Goal: Book appointment/travel/reservation

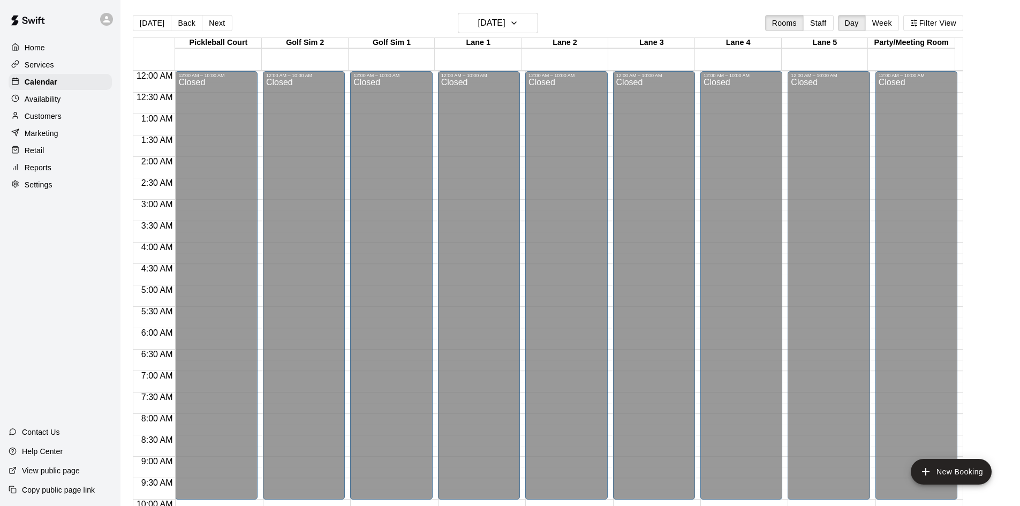
scroll to position [549, 0]
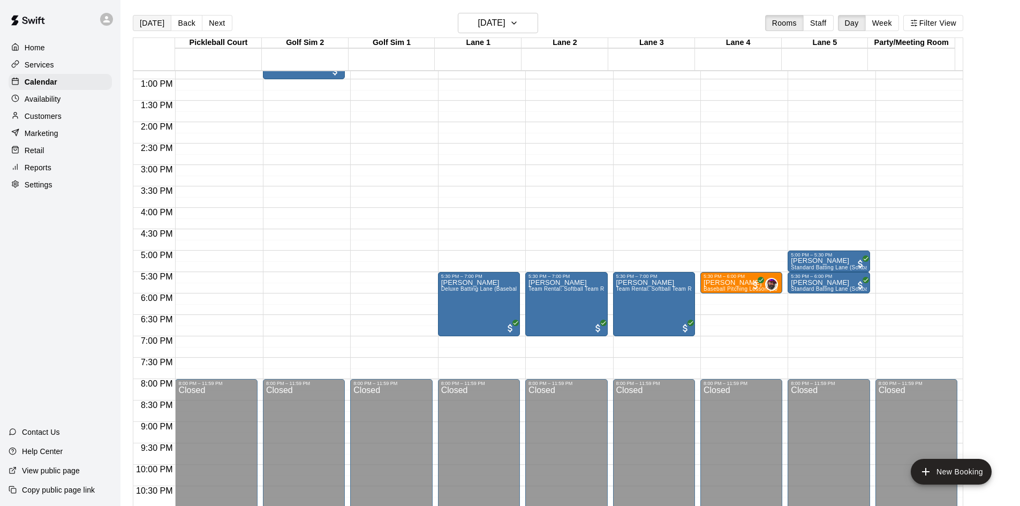
click at [162, 24] on button "[DATE]" at bounding box center [152, 23] width 39 height 16
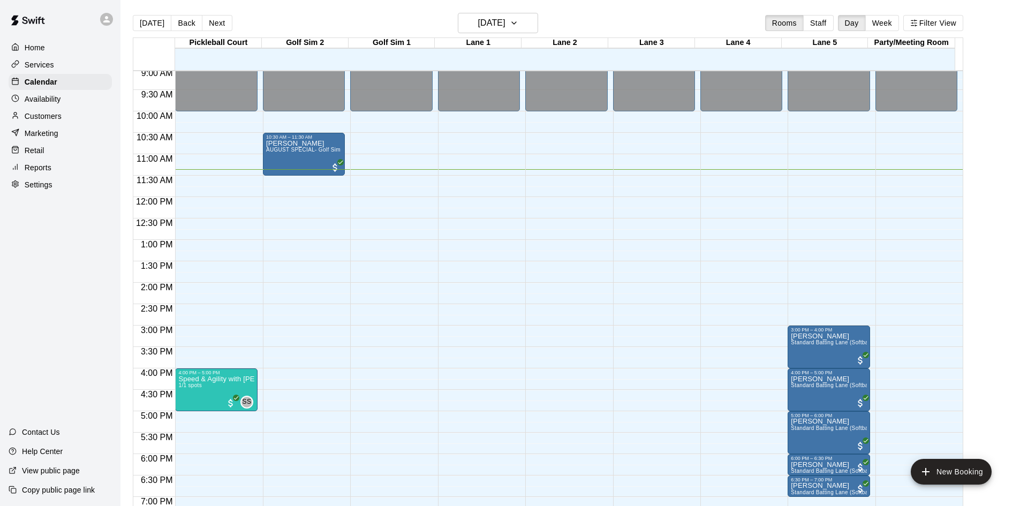
scroll to position [335, 0]
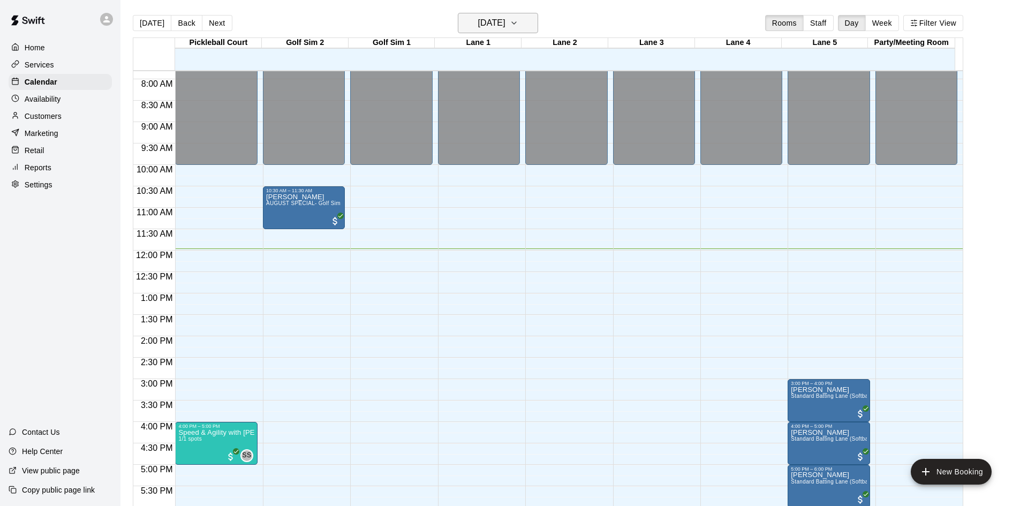
click at [492, 31] on button "[DATE]" at bounding box center [498, 23] width 80 height 20
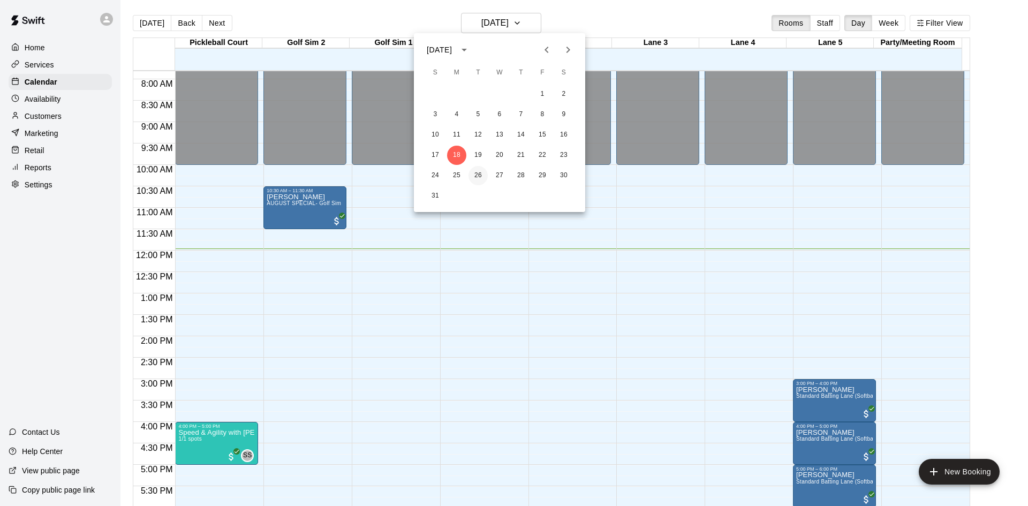
click at [480, 179] on button "26" at bounding box center [477, 175] width 19 height 19
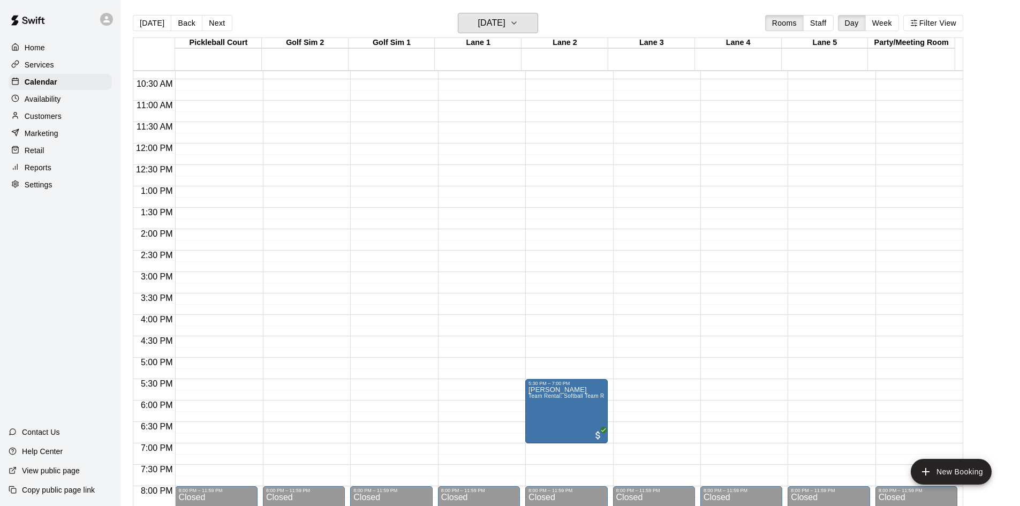
scroll to position [495, 0]
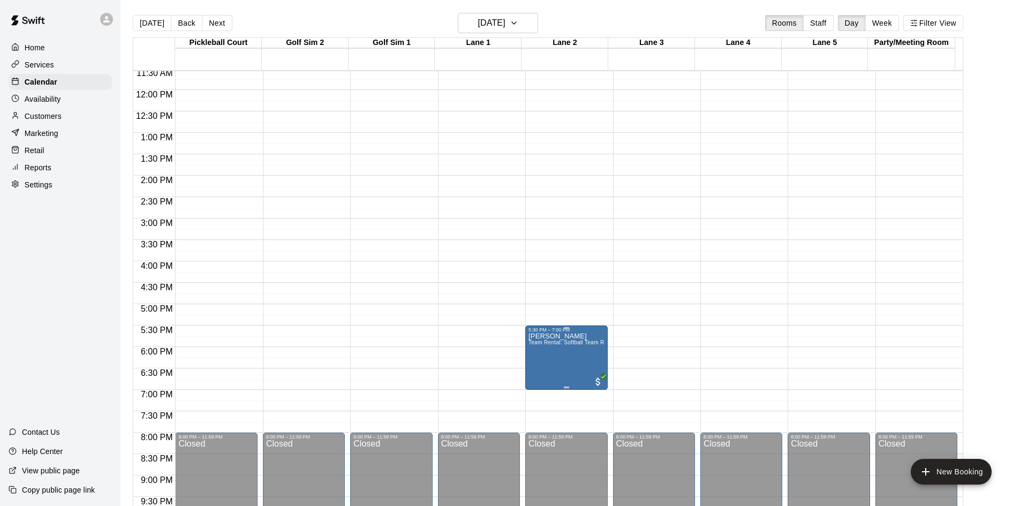
click at [566, 336] on p "[PERSON_NAME]" at bounding box center [565, 336] width 75 height 0
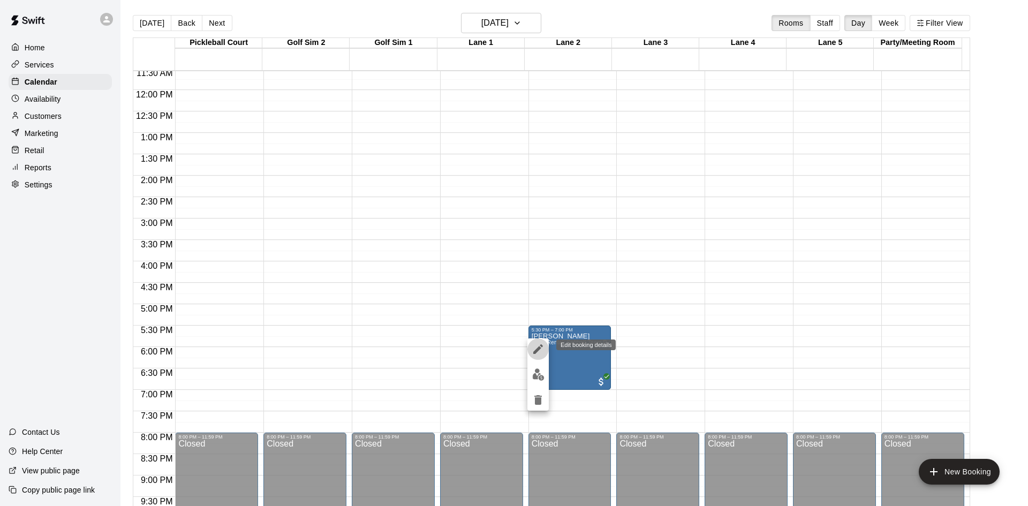
click at [537, 346] on icon "edit" at bounding box center [538, 349] width 13 height 13
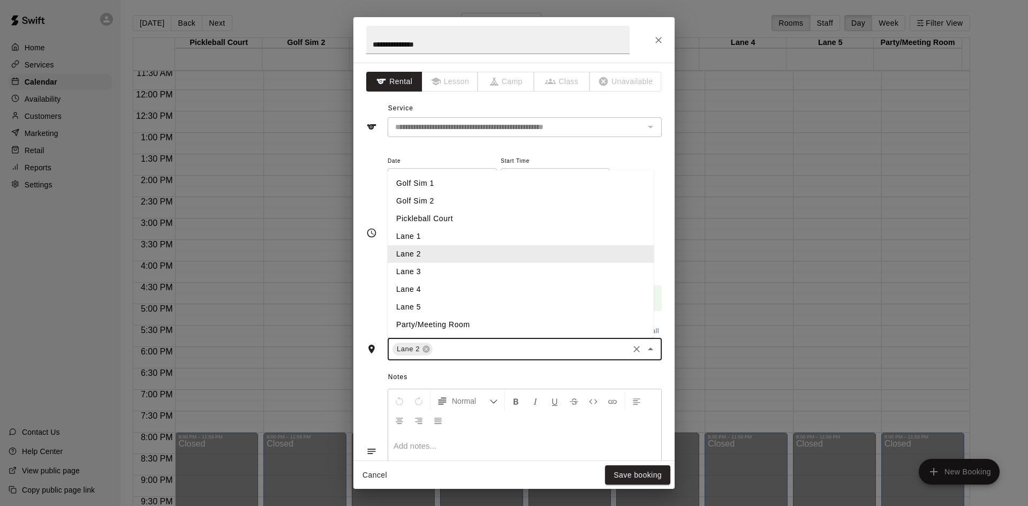
click at [490, 348] on input "text" at bounding box center [530, 349] width 193 height 13
click at [437, 305] on li "Lane 5" at bounding box center [521, 307] width 266 height 18
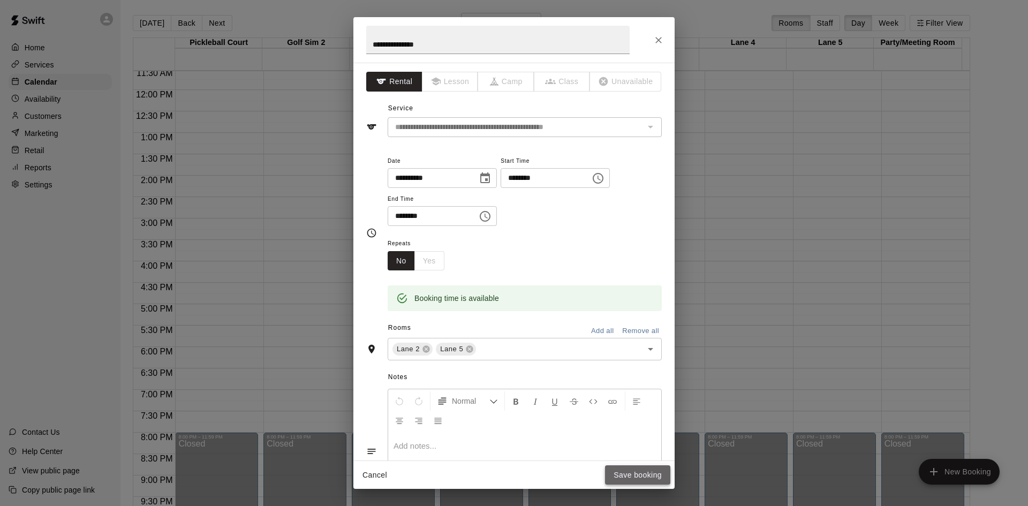
click at [635, 476] on button "Save booking" at bounding box center [637, 475] width 65 height 20
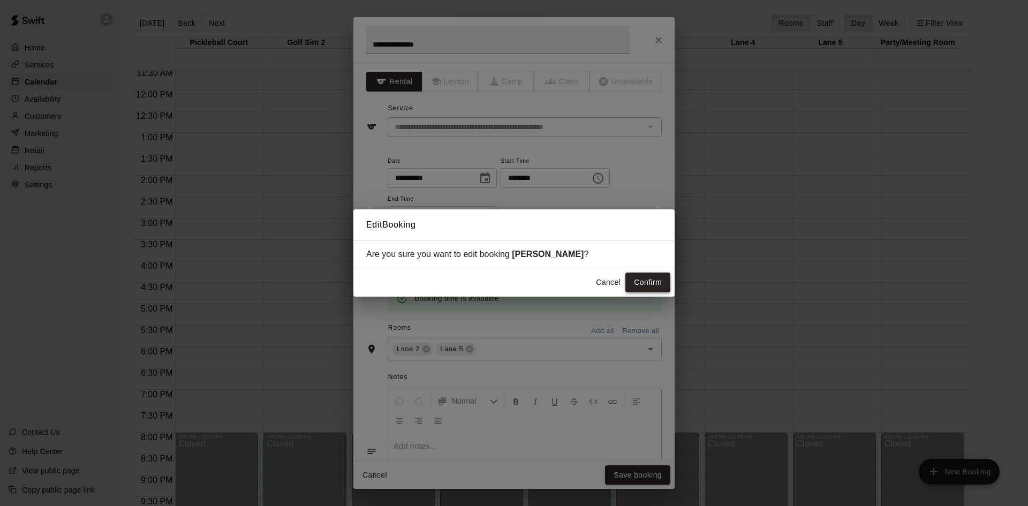
click at [650, 286] on button "Confirm" at bounding box center [647, 282] width 45 height 20
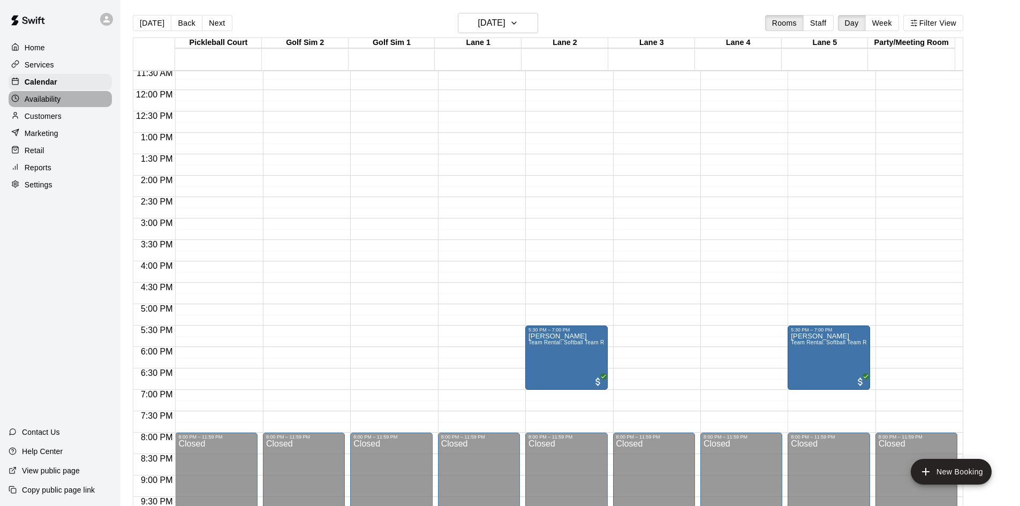
click at [33, 101] on p "Availability" at bounding box center [43, 99] width 36 height 11
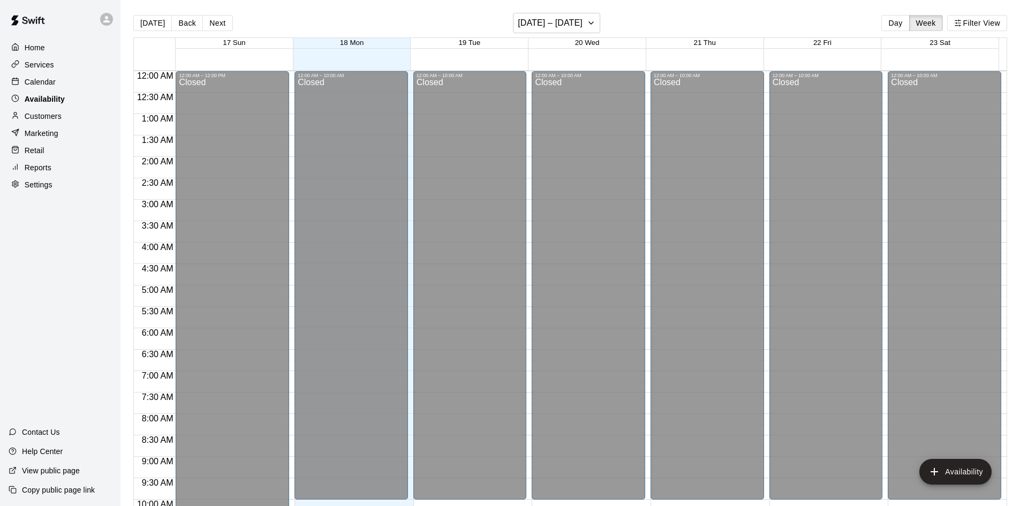
scroll to position [513, 0]
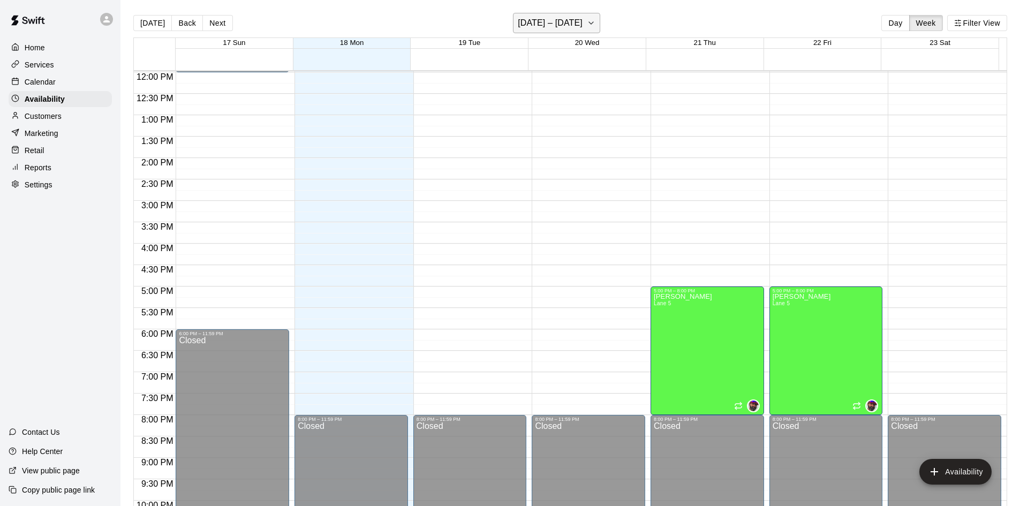
click at [560, 24] on h6 "[DATE] – [DATE]" at bounding box center [550, 23] width 65 height 15
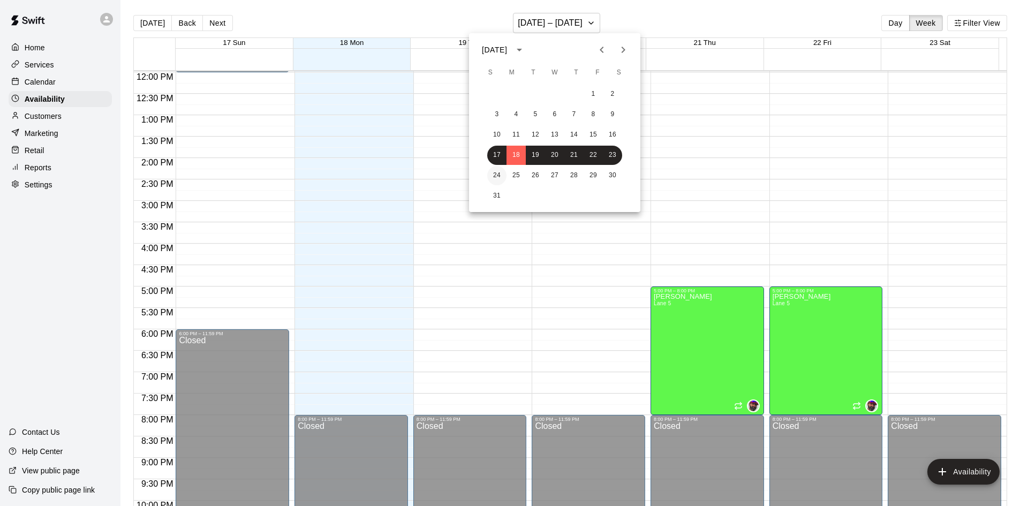
click at [492, 176] on button "24" at bounding box center [496, 175] width 19 height 19
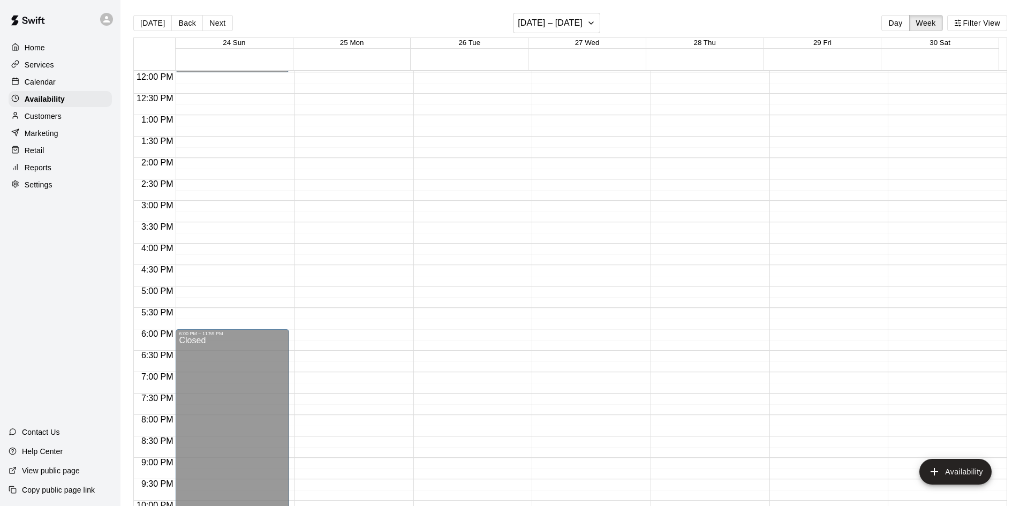
click at [40, 48] on p "Home" at bounding box center [35, 47] width 20 height 11
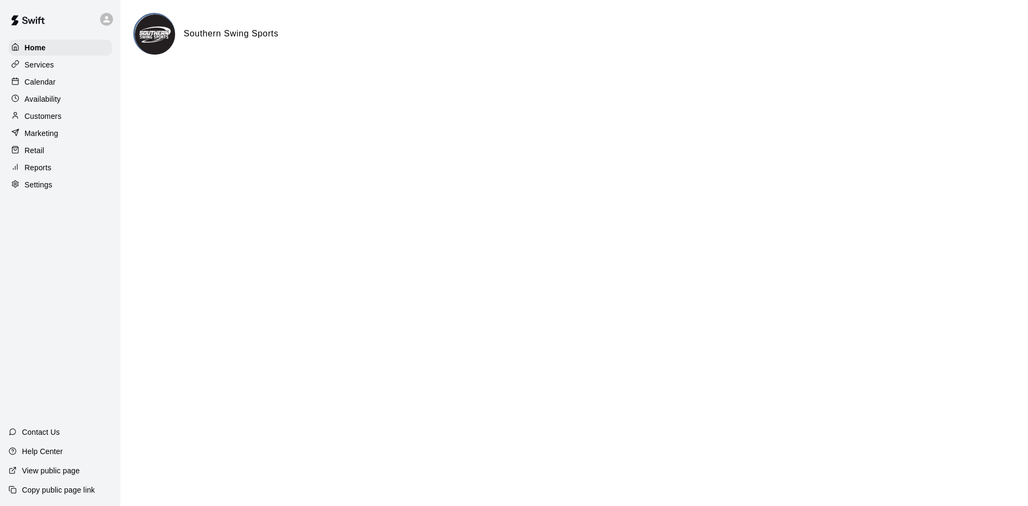
click at [28, 85] on p "Calendar" at bounding box center [40, 82] width 31 height 11
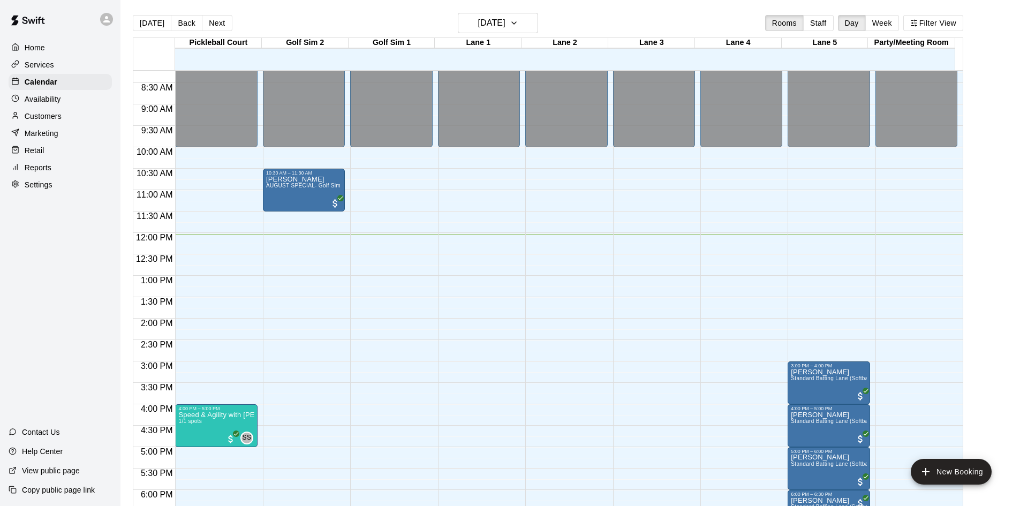
scroll to position [299, 0]
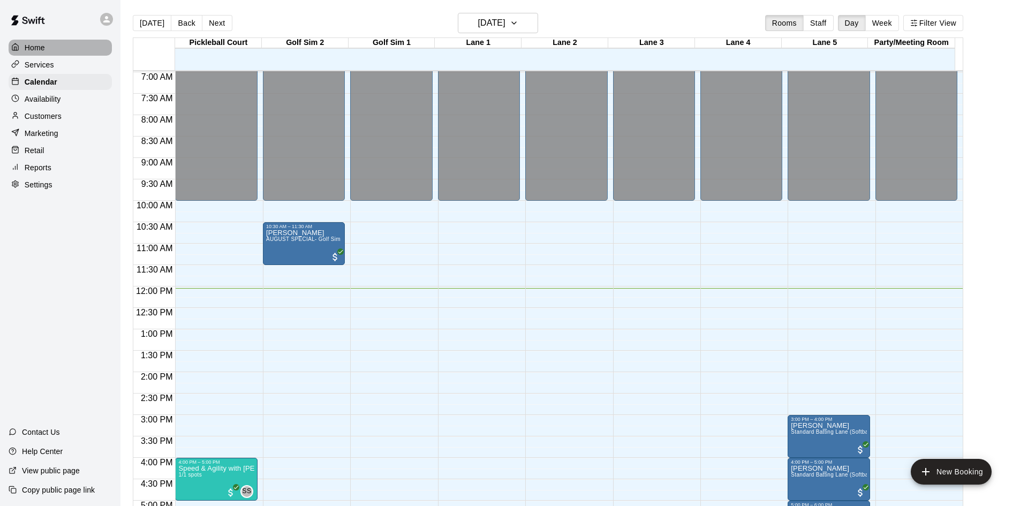
click at [41, 50] on p "Home" at bounding box center [35, 47] width 20 height 11
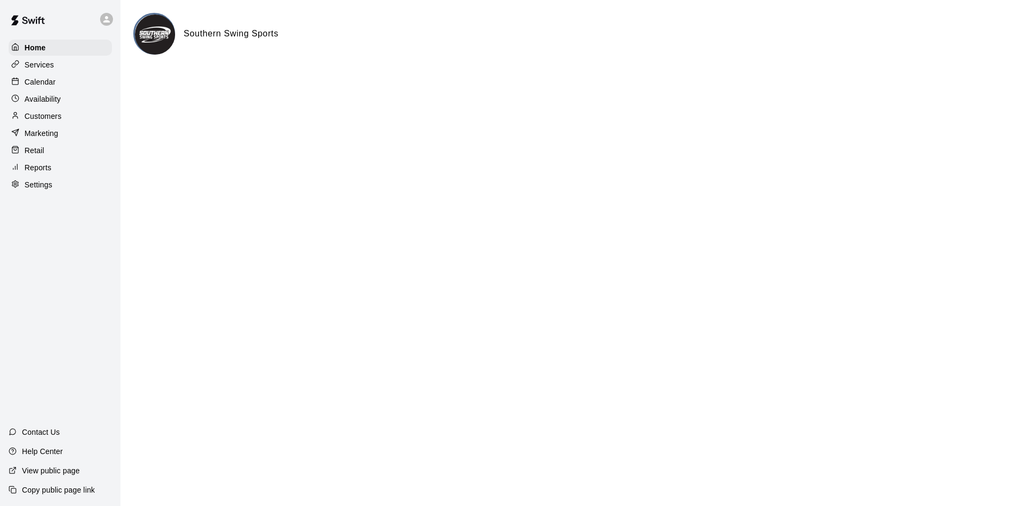
click at [49, 84] on p "Calendar" at bounding box center [40, 82] width 31 height 11
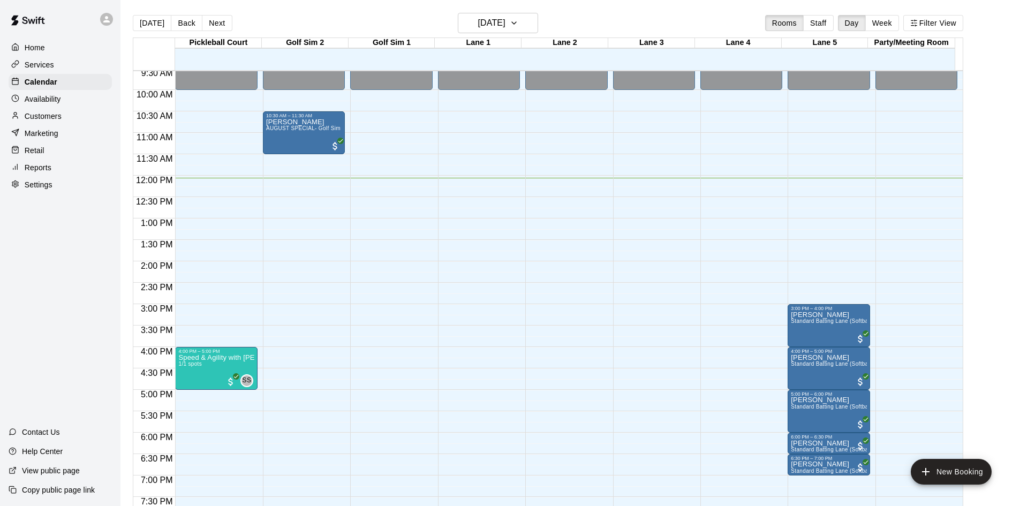
scroll to position [356, 0]
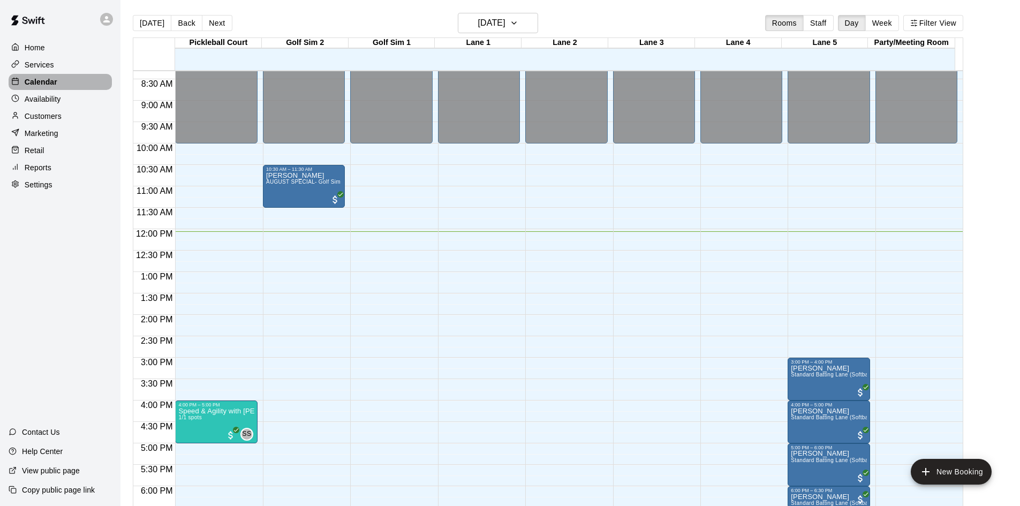
click at [51, 85] on p "Calendar" at bounding box center [41, 82] width 33 height 11
